Goal: Check status

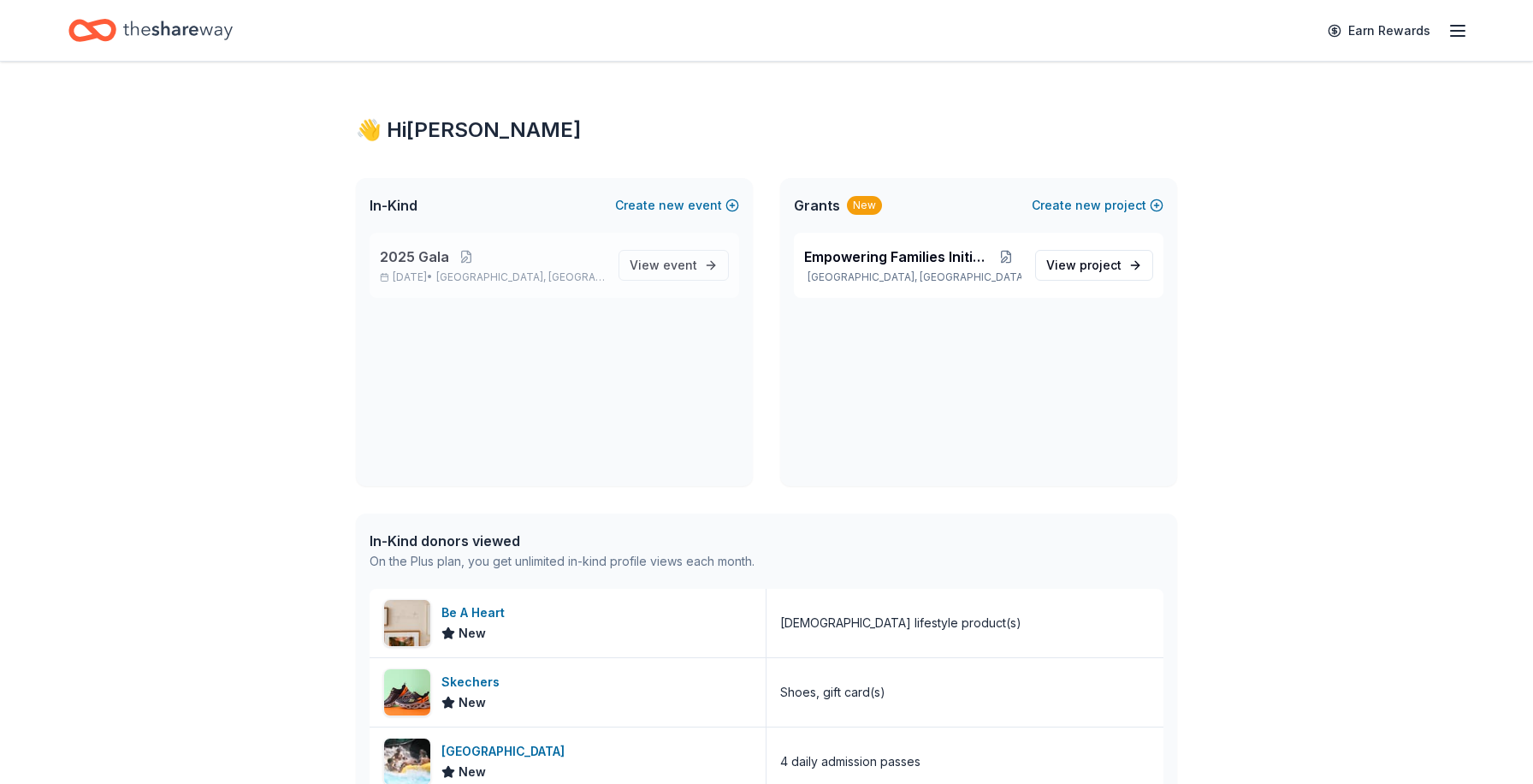
click at [407, 254] on span "2025 Gala" at bounding box center [415, 256] width 69 height 21
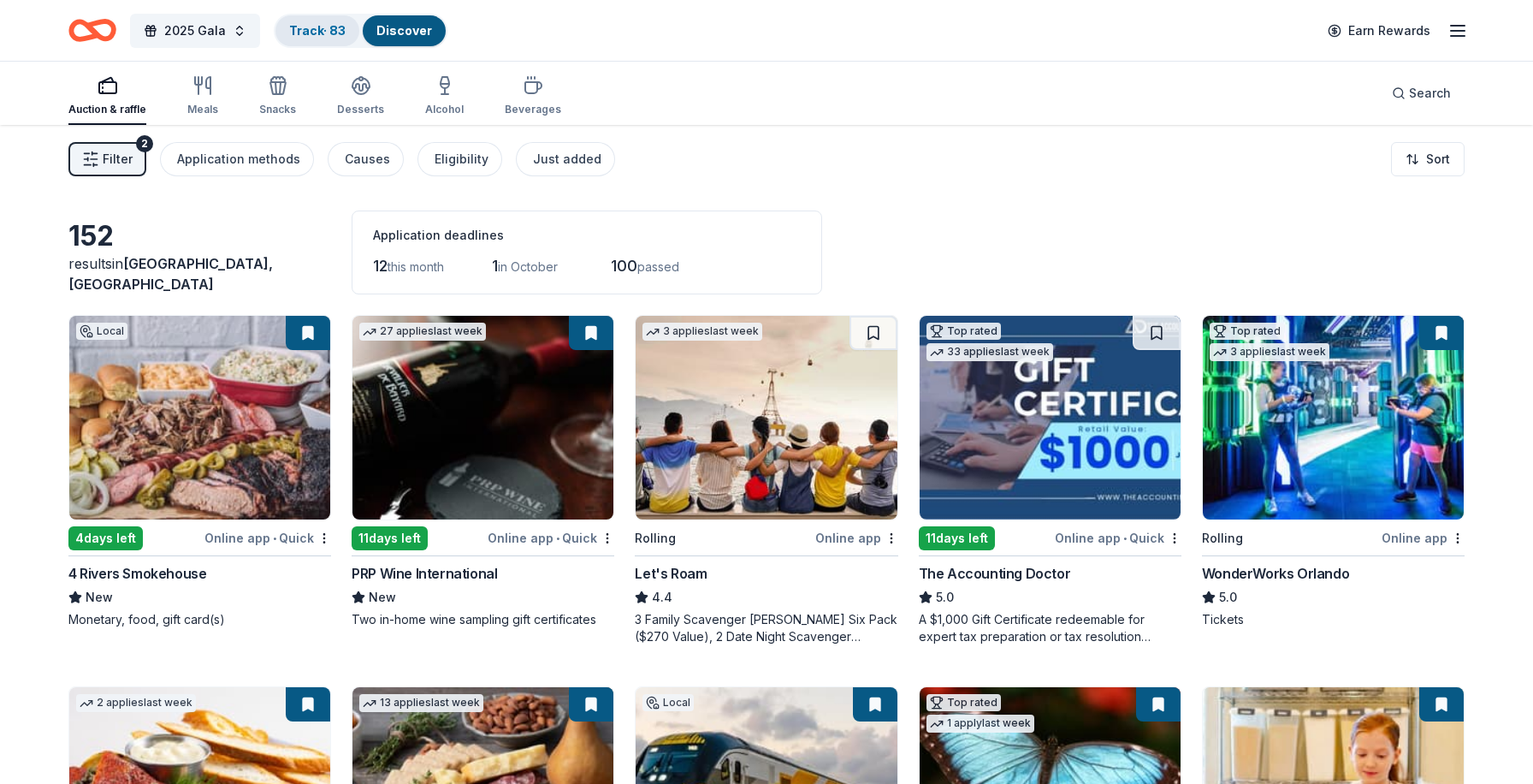
click at [302, 32] on link "Track · 83" at bounding box center [317, 31] width 57 height 14
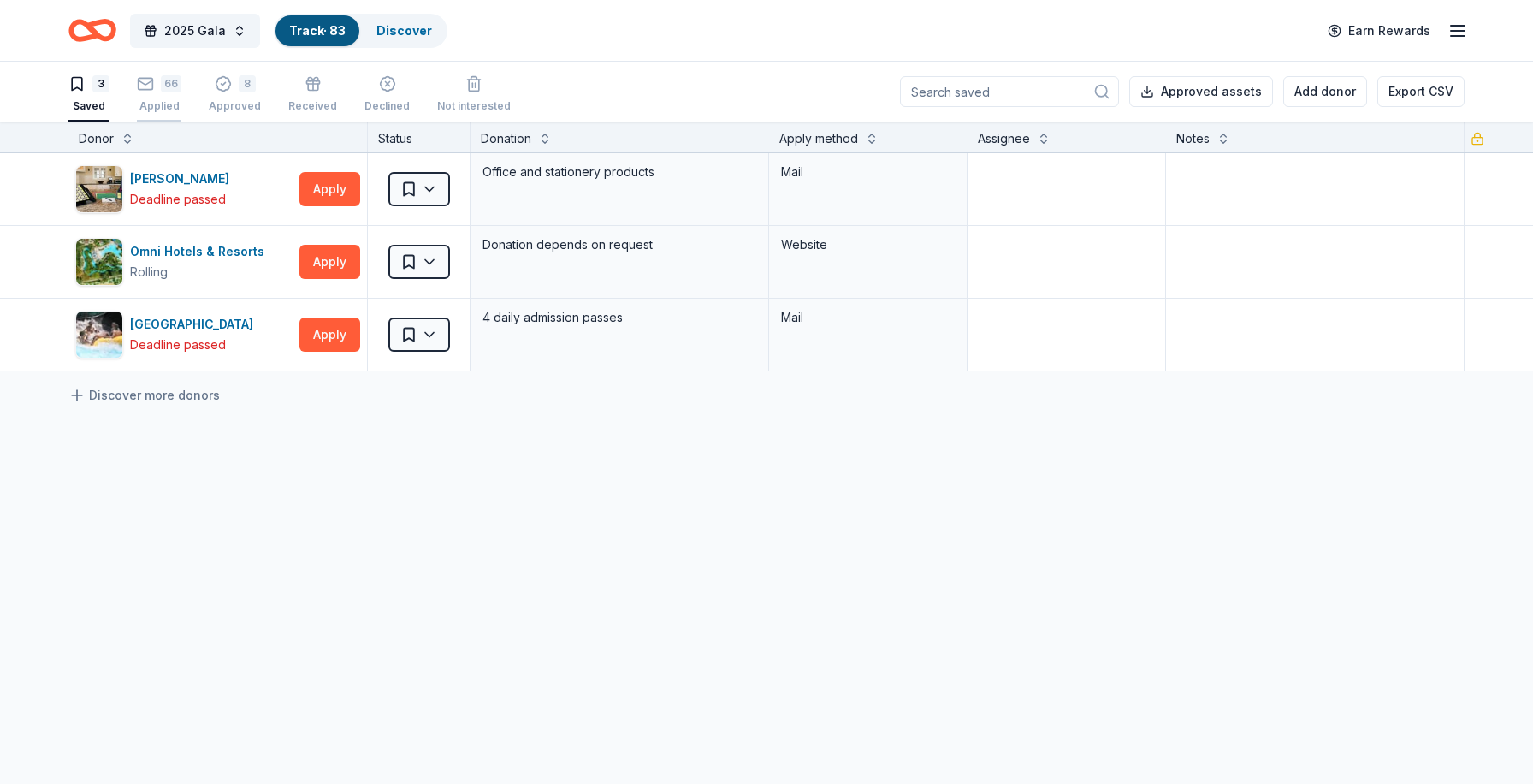
click at [156, 83] on div "66" at bounding box center [159, 84] width 44 height 17
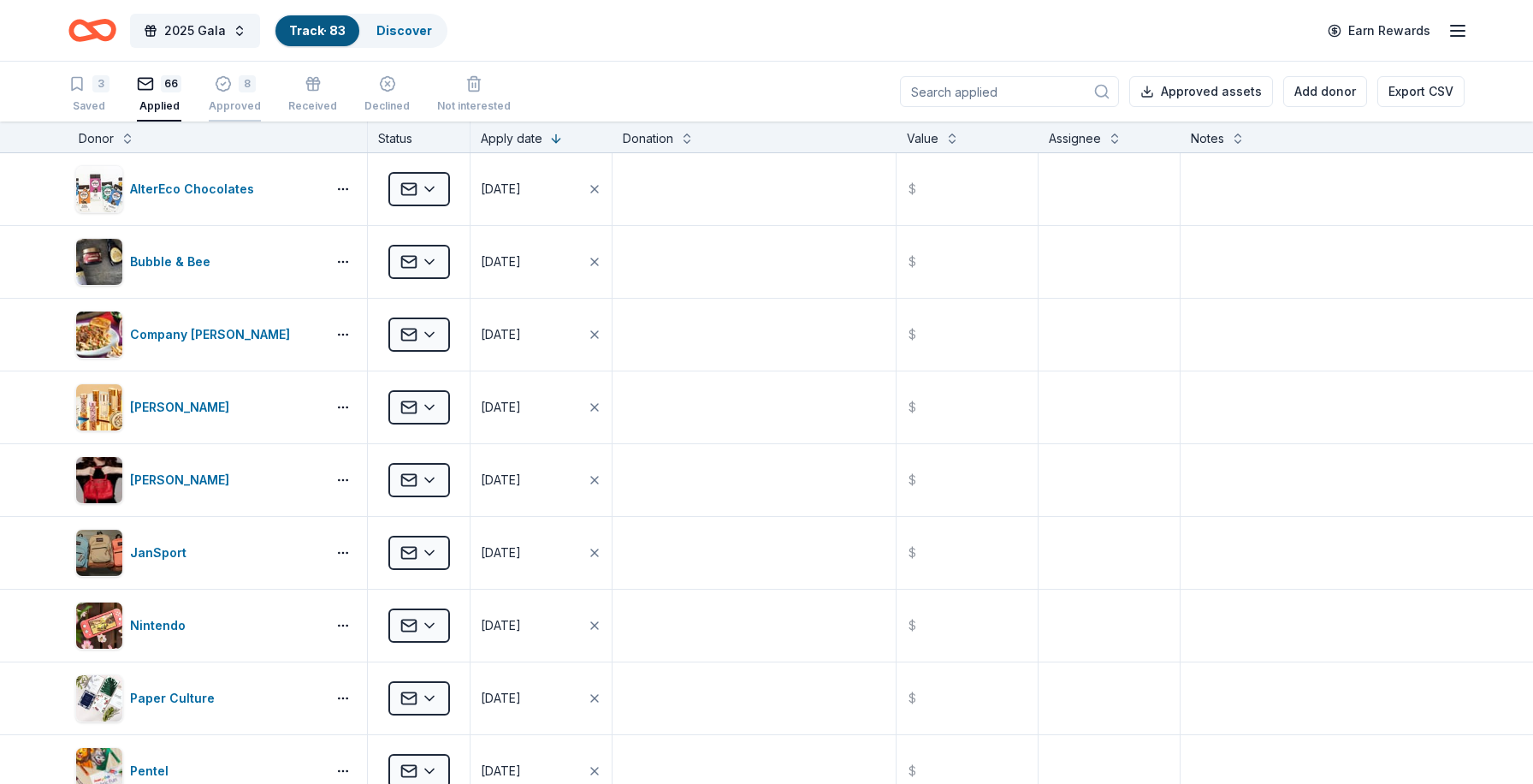
click at [224, 84] on icon "button" at bounding box center [223, 84] width 17 height 17
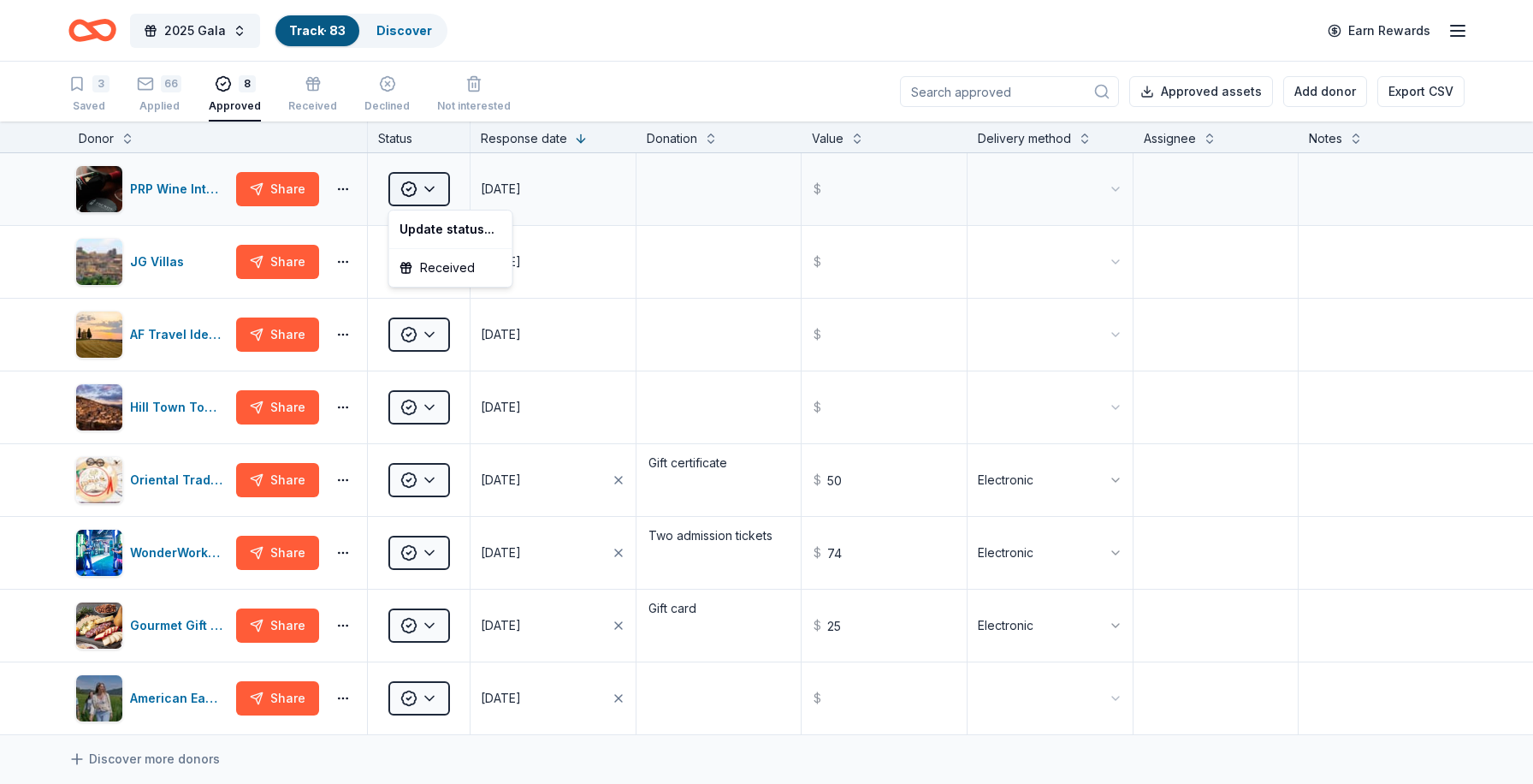
click at [433, 190] on html "2025 Gala Track · 83 Discover Earn Rewards 3 Saved 66 Applied 8 Approved Receiv…" at bounding box center [766, 392] width 1533 height 784
click at [724, 235] on html "2025 Gala Track · 83 Discover Earn Rewards 3 Saved 66 Applied 8 Approved Receiv…" at bounding box center [766, 392] width 1533 height 784
click at [169, 80] on div "66" at bounding box center [170, 84] width 21 height 17
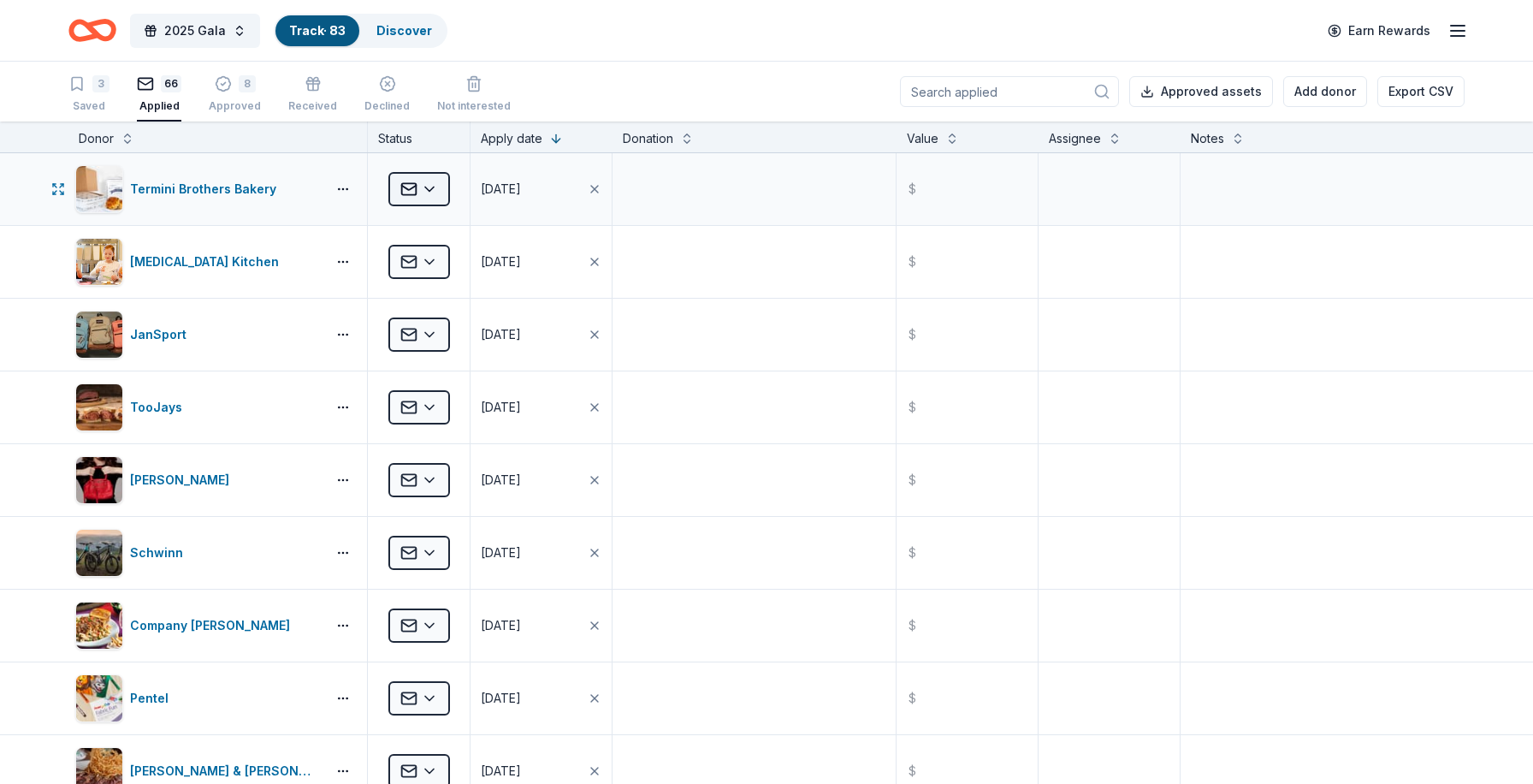
click at [432, 188] on html "2025 Gala Track · 83 Discover Earn Rewards 3 Saved 66 Applied 8 Approved Receiv…" at bounding box center [766, 392] width 1533 height 784
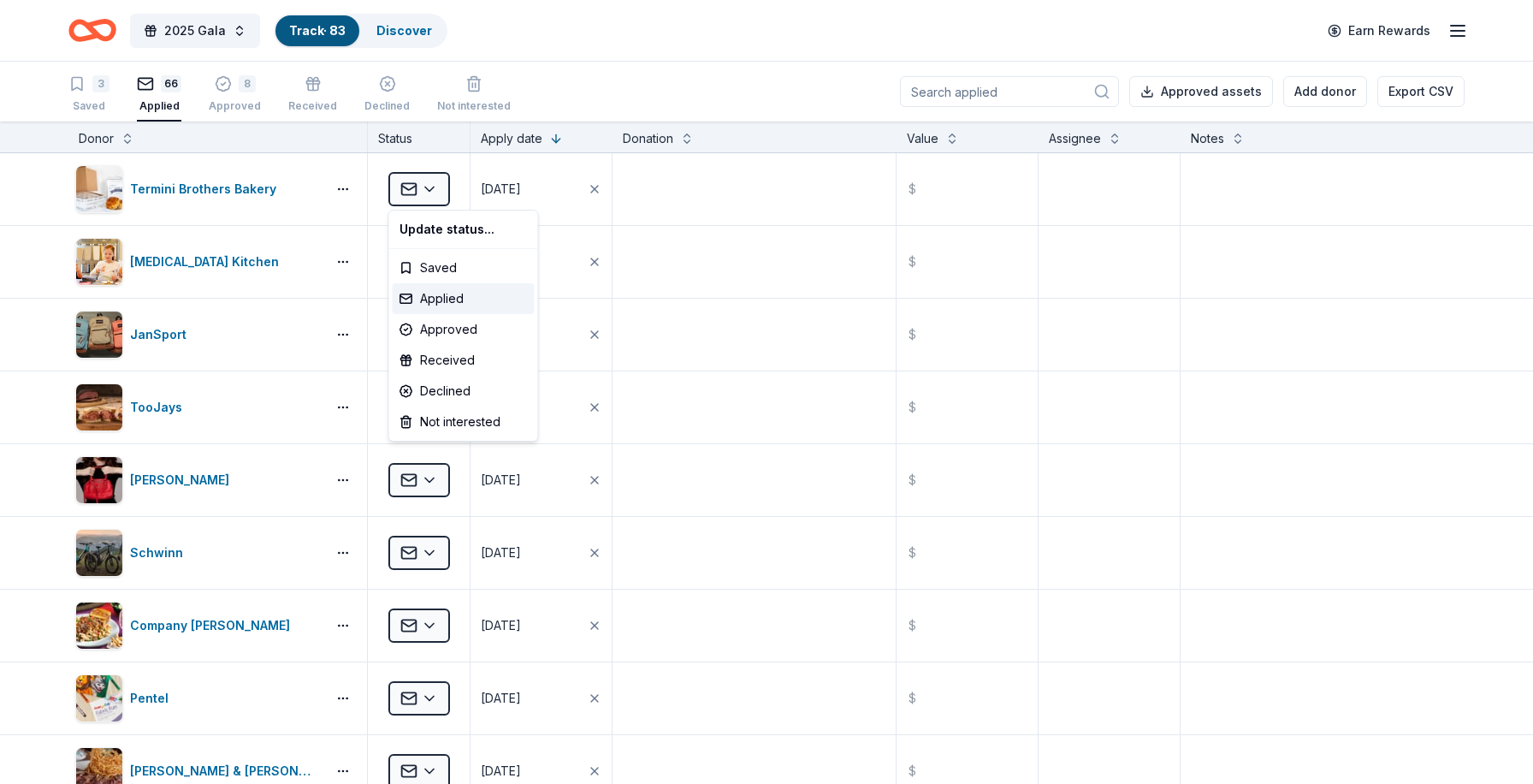
click at [302, 208] on html "2025 Gala Track · 83 Discover Earn Rewards 3 Saved 66 Applied 8 Approved Receiv…" at bounding box center [766, 392] width 1533 height 784
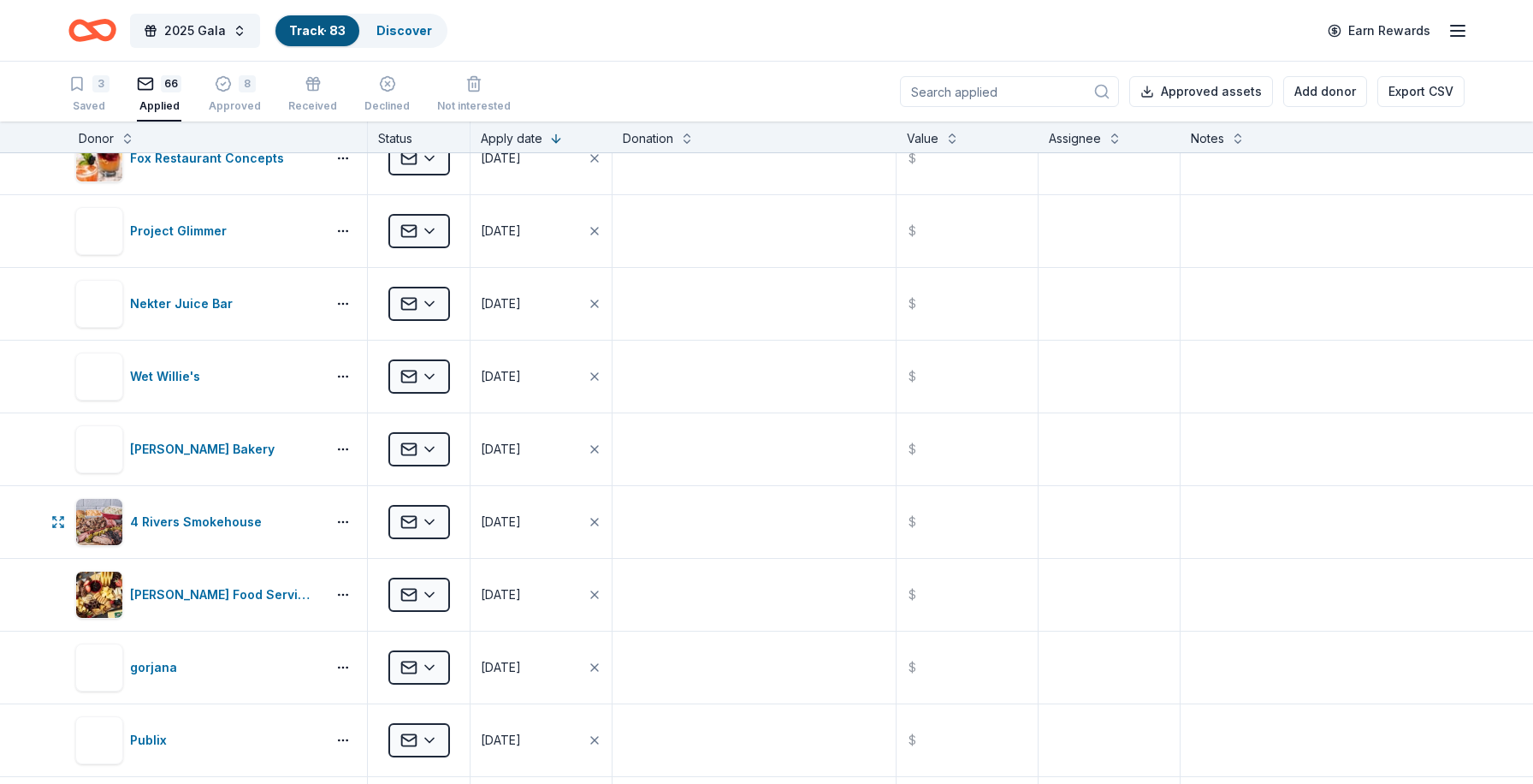
scroll to position [2147, 0]
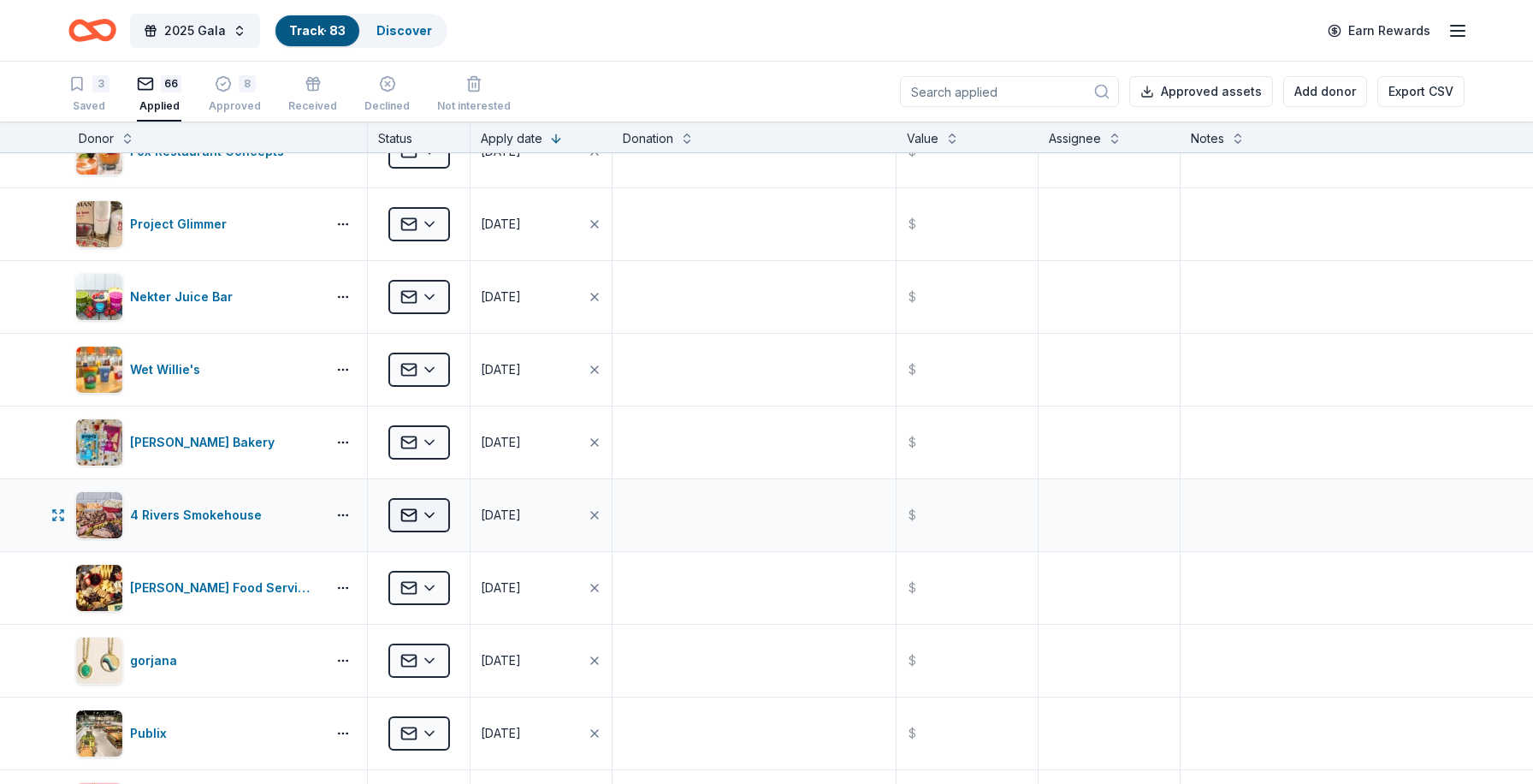
click at [433, 514] on html "2025 Gala Track · 83 Discover Earn Rewards 3 Saved 66 Applied 8 Approved Receiv…" at bounding box center [766, 392] width 1533 height 784
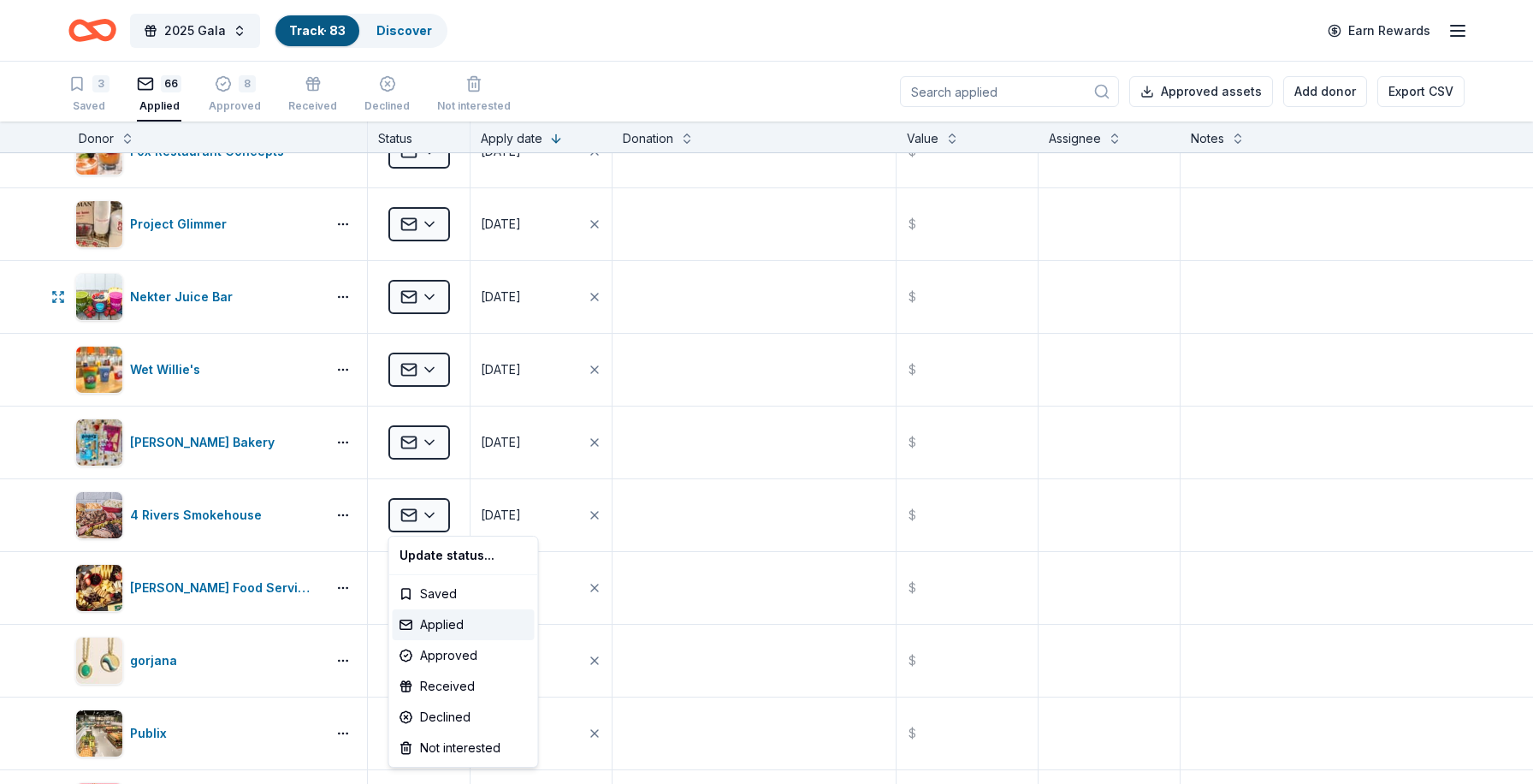
click at [868, 314] on html "2025 Gala Track · 83 Discover Earn Rewards 3 Saved 66 Applied 8 Approved Receiv…" at bounding box center [766, 392] width 1533 height 784
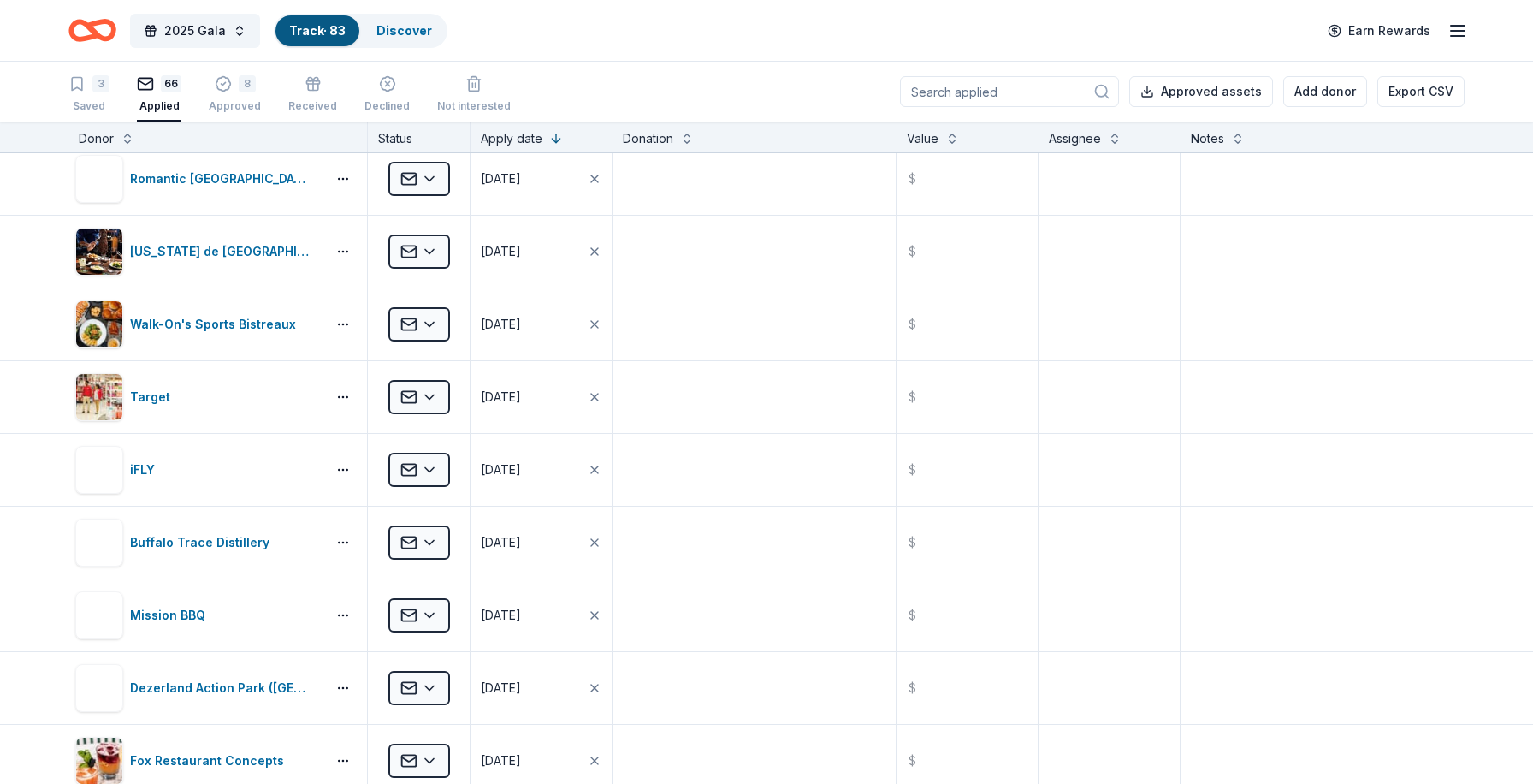
scroll to position [1014, 0]
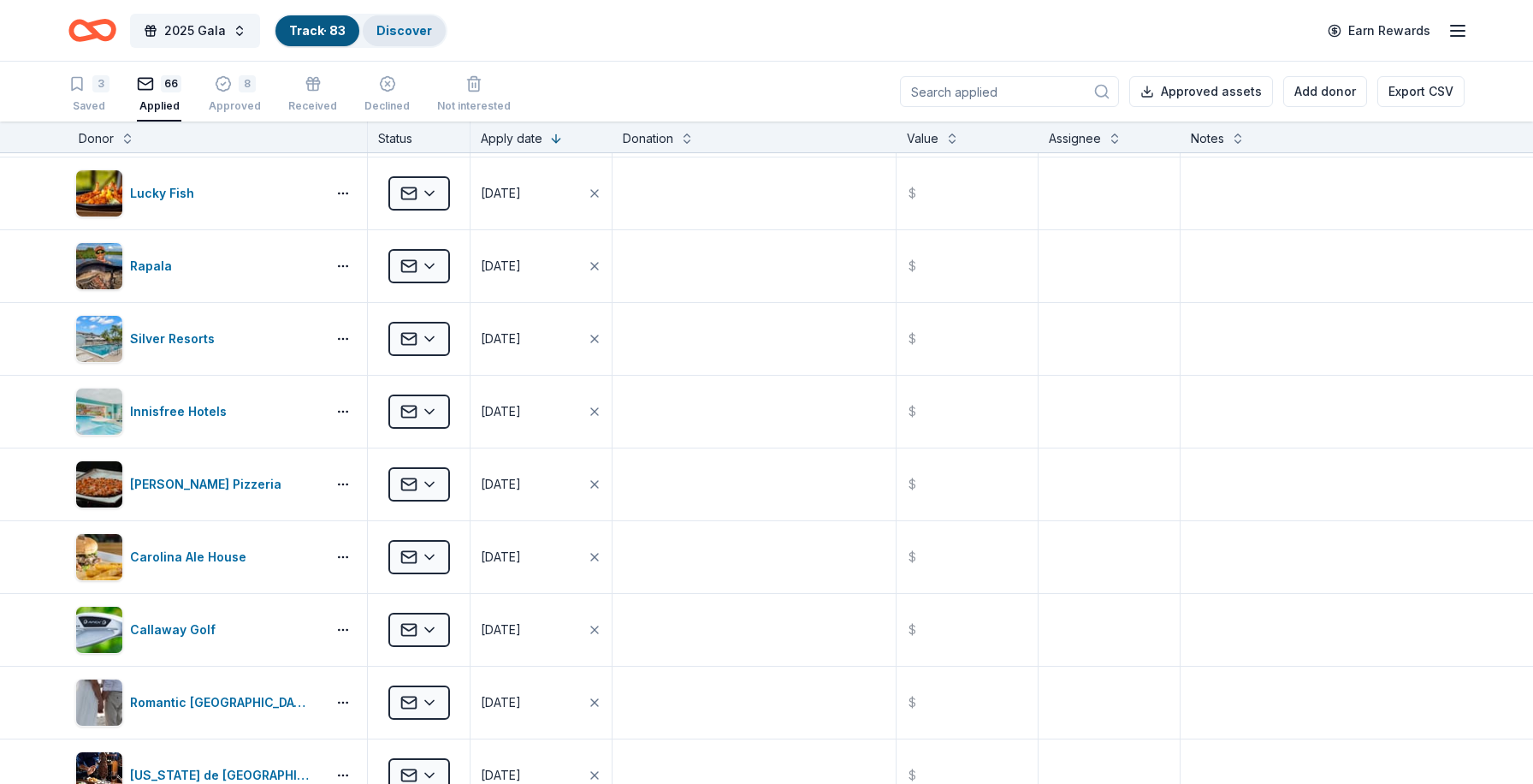
click at [397, 28] on link "Discover" at bounding box center [405, 31] width 56 height 14
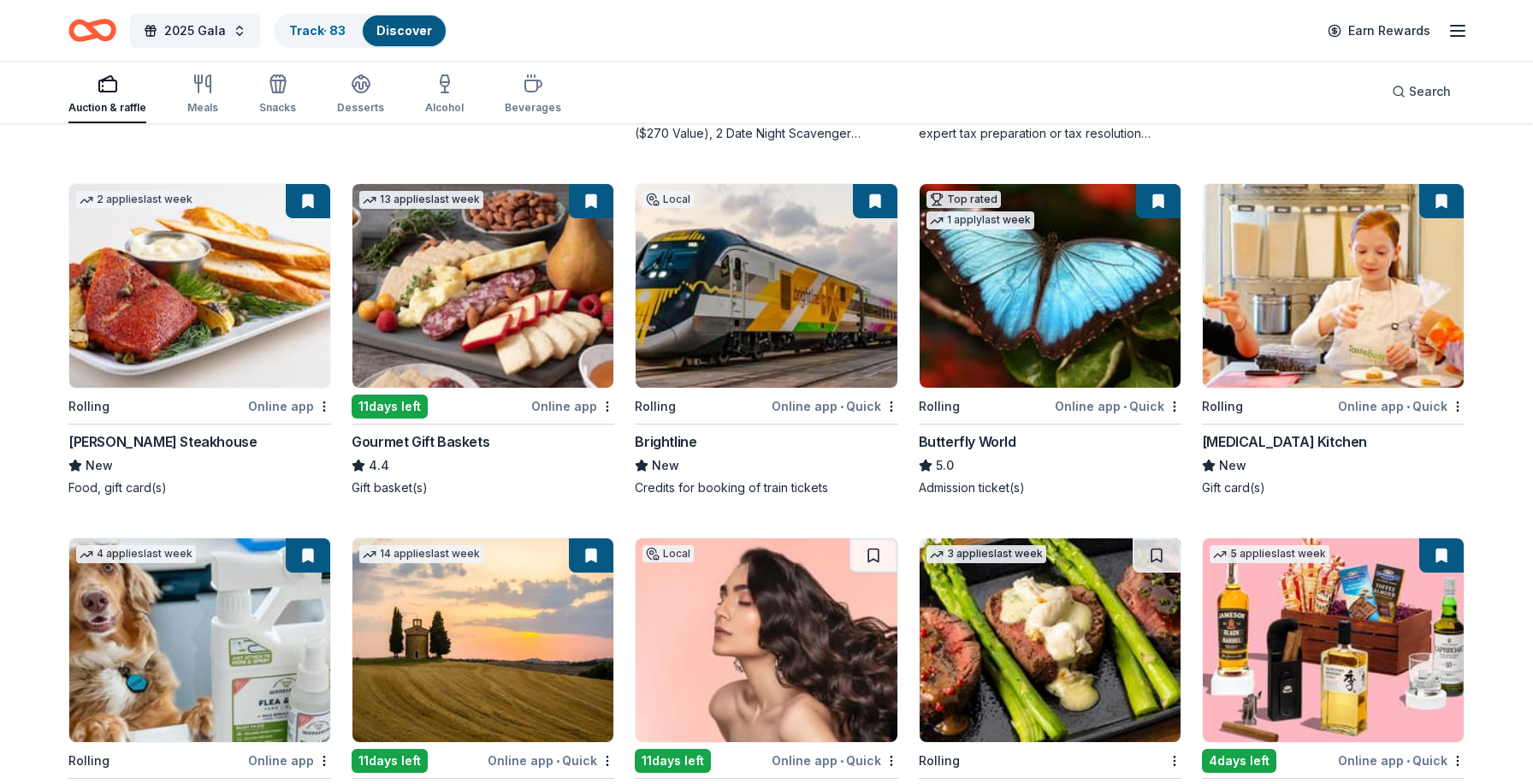
scroll to position [397, 0]
